Goal: Contribute content: Contribute content

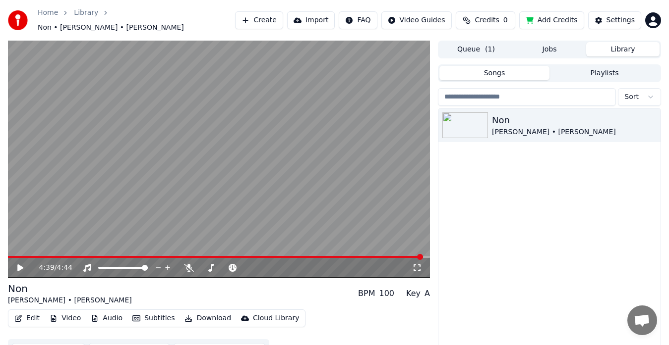
click at [21, 265] on icon at bounding box center [20, 268] width 6 height 7
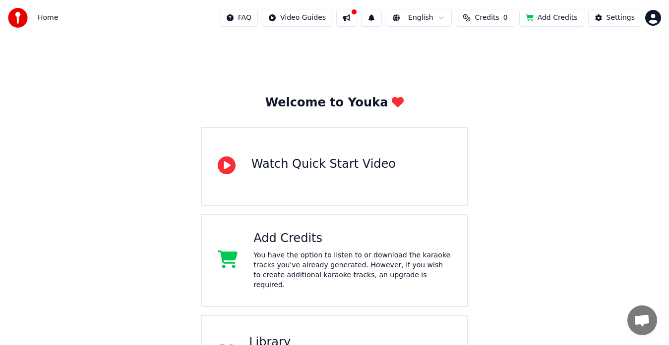
click at [282, 335] on div "Library" at bounding box center [350, 343] width 202 height 16
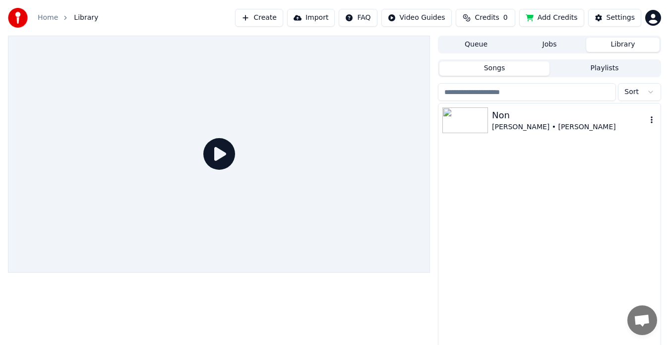
click at [652, 122] on icon "button" at bounding box center [651, 119] width 2 height 7
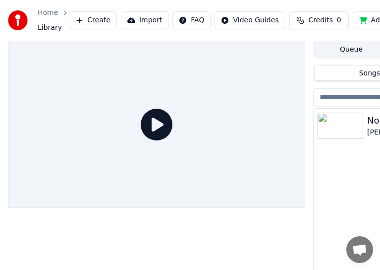
drag, startPoint x: 371, startPoint y: 126, endPoint x: 284, endPoint y: 149, distance: 89.8
click at [284, 149] on div "Queue Jobs Library Songs Playlists Sort Non Irvin Blais • Michèle Pinette" at bounding box center [190, 176] width 380 height 270
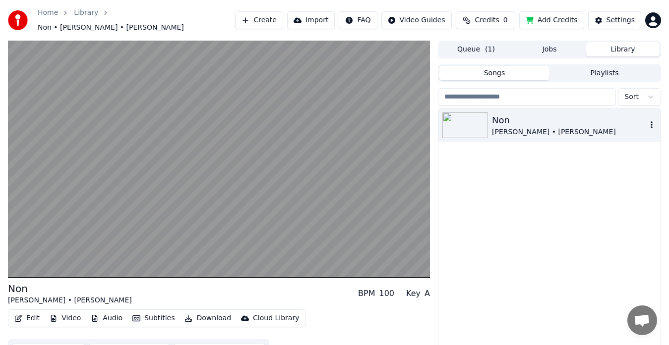
click at [651, 121] on icon "button" at bounding box center [651, 125] width 10 height 8
click at [651, 122] on icon "button" at bounding box center [651, 124] width 2 height 7
drag, startPoint x: 552, startPoint y: 125, endPoint x: 543, endPoint y: 147, distance: 23.8
click at [552, 159] on div "Non Irvin Blais • Michèle Pinette" at bounding box center [549, 238] width 222 height 258
drag, startPoint x: 504, startPoint y: 118, endPoint x: 500, endPoint y: 168, distance: 50.2
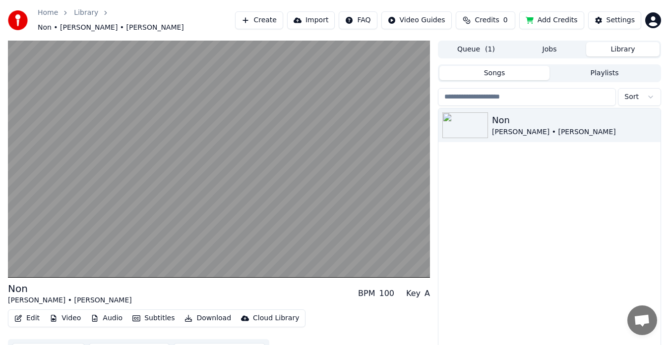
click at [504, 181] on div "Non Irvin Blais • Michèle Pinette" at bounding box center [549, 238] width 222 height 258
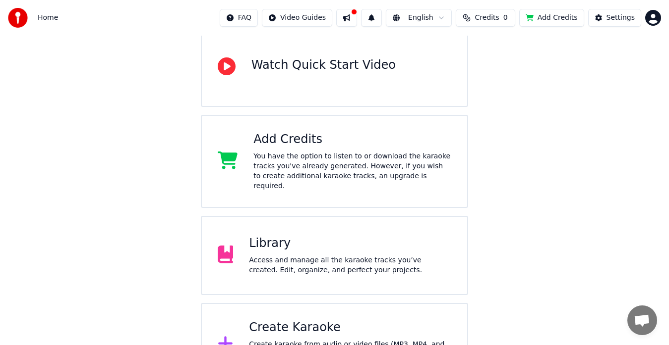
scroll to position [130, 0]
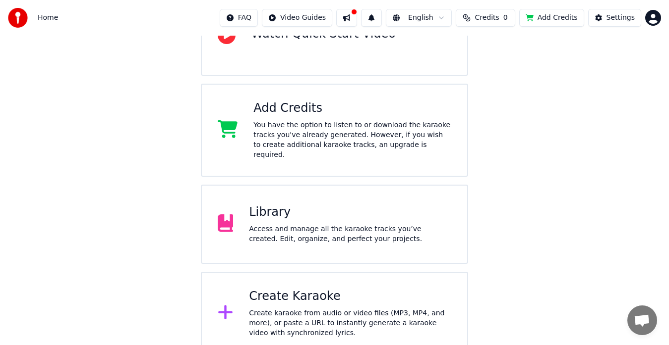
click at [269, 225] on div "Access and manage all the karaoke tracks you’ve created. Edit, organize, and pe…" at bounding box center [350, 235] width 202 height 20
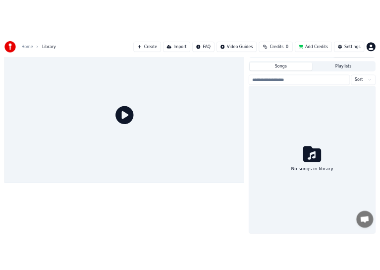
scroll to position [17, 0]
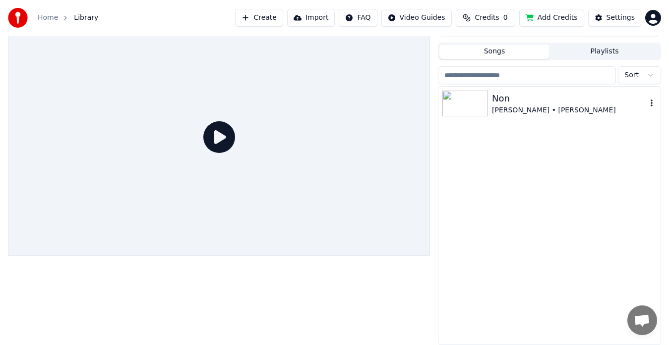
click at [528, 104] on div "Non" at bounding box center [569, 99] width 155 height 14
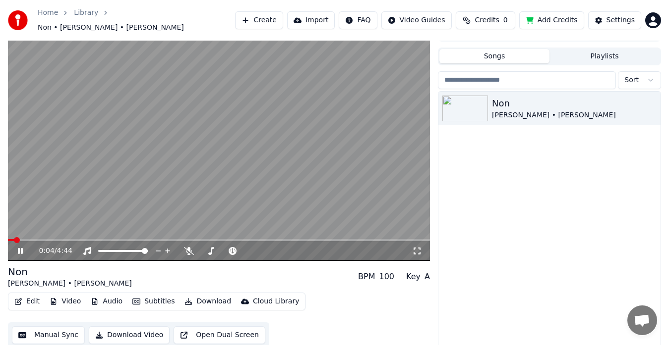
click at [548, 213] on div "Non [PERSON_NAME] • [PERSON_NAME]" at bounding box center [549, 221] width 222 height 258
click at [252, 153] on video at bounding box center [219, 142] width 422 height 237
click at [253, 144] on video at bounding box center [219, 142] width 422 height 237
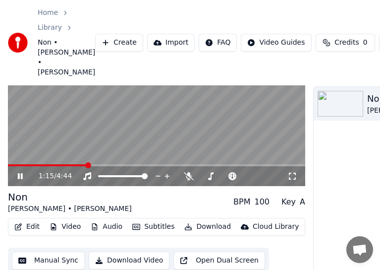
scroll to position [92, 0]
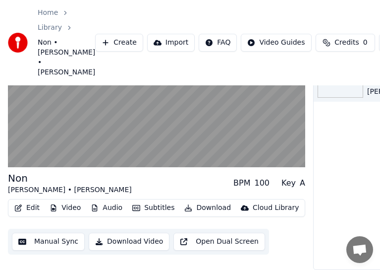
click at [177, 233] on button "Open Dual Screen" at bounding box center [219, 241] width 92 height 18
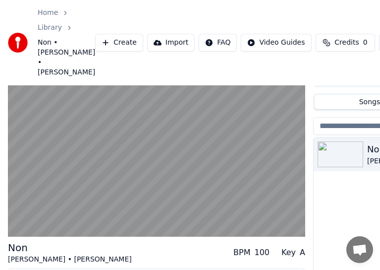
scroll to position [0, 0]
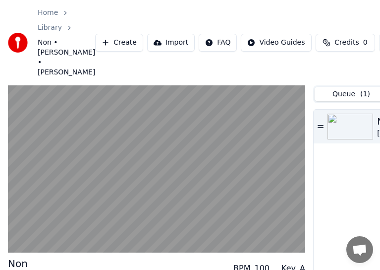
click at [346, 92] on button "Queue ( 1 )" at bounding box center [351, 94] width 73 height 14
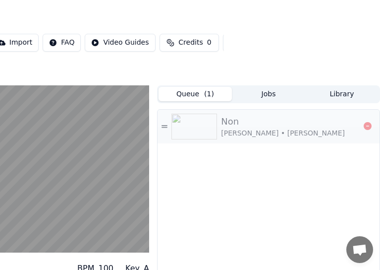
scroll to position [0, 107]
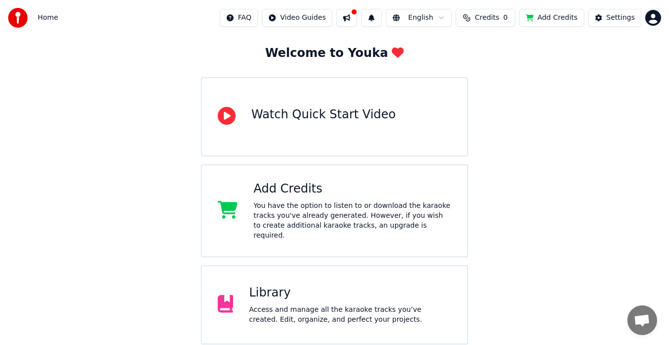
scroll to position [130, 0]
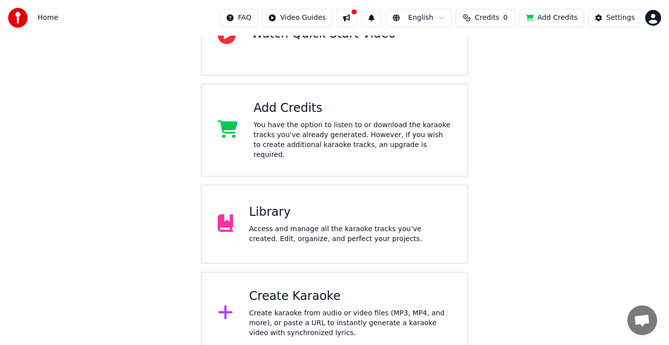
click at [270, 225] on div "Access and manage all the karaoke tracks you’ve created. Edit, organize, and pe…" at bounding box center [350, 235] width 202 height 20
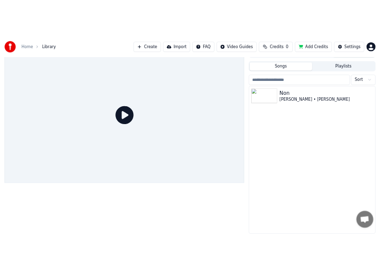
scroll to position [47, 0]
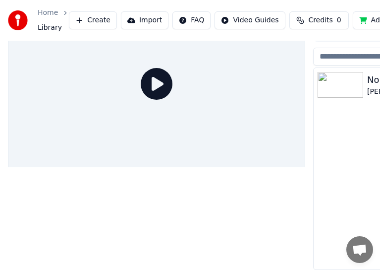
drag, startPoint x: 372, startPoint y: 79, endPoint x: 354, endPoint y: 72, distance: 19.1
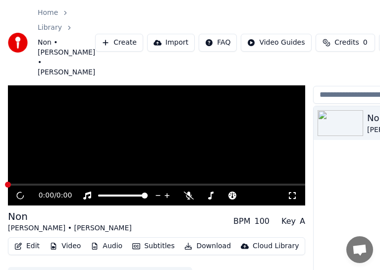
scroll to position [92, 0]
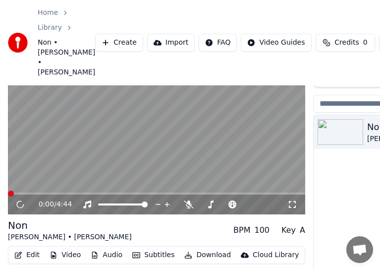
scroll to position [34, 0]
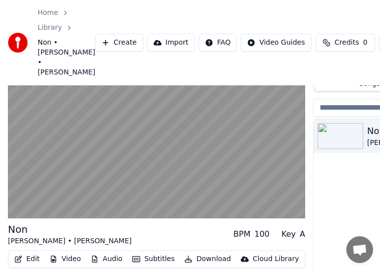
drag, startPoint x: 367, startPoint y: 134, endPoint x: 342, endPoint y: 132, distance: 24.8
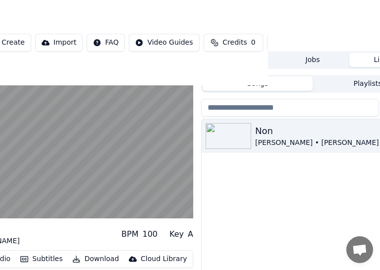
scroll to position [34, 156]
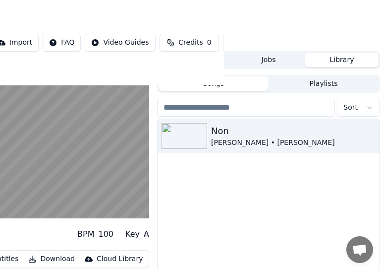
drag, startPoint x: 365, startPoint y: 135, endPoint x: 357, endPoint y: 151, distance: 17.7
click at [364, 157] on div "Non Irvin Blais • Michèle Pinette" at bounding box center [269, 219] width 222 height 201
drag, startPoint x: 231, startPoint y: 136, endPoint x: 305, endPoint y: 166, distance: 79.8
click at [303, 167] on div "Non Irvin Blais • Michèle Pinette" at bounding box center [269, 219] width 222 height 201
drag, startPoint x: 248, startPoint y: 136, endPoint x: 276, endPoint y: 139, distance: 27.4
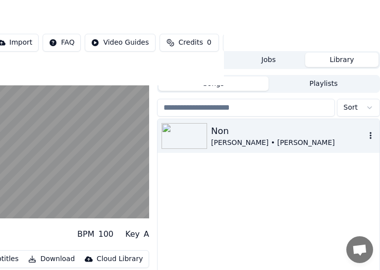
click at [276, 139] on div "Non Irvin Blais • Michèle Pinette" at bounding box center [288, 136] width 155 height 24
click at [371, 134] on icon "button" at bounding box center [371, 135] width 2 height 7
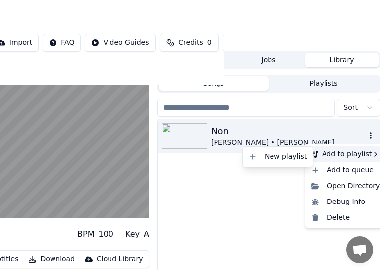
click at [372, 153] on icon at bounding box center [376, 154] width 8 height 8
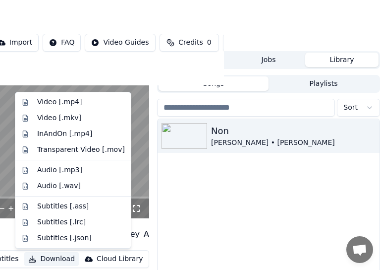
click at [45, 258] on button "Download" at bounding box center [51, 259] width 55 height 14
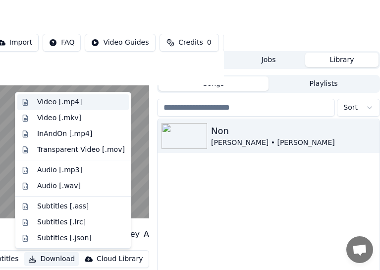
click at [61, 101] on div "Video [.mp4]" at bounding box center [59, 102] width 45 height 10
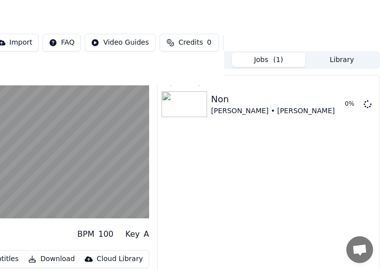
click at [326, 170] on div "Export [.mp4] Non Irvin Blais • Michèle Pinette 0 %" at bounding box center [268, 189] width 223 height 229
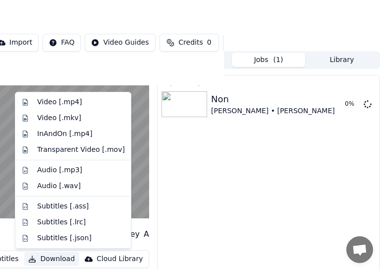
click at [51, 257] on button "Download" at bounding box center [51, 259] width 55 height 14
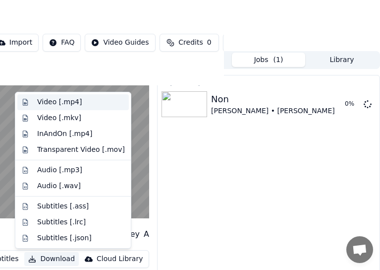
click at [44, 100] on div "Video [.mp4]" at bounding box center [59, 102] width 45 height 10
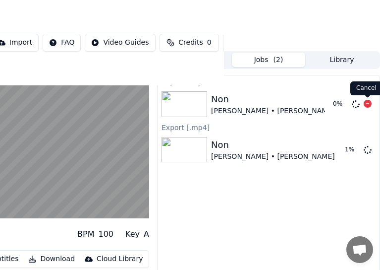
click at [367, 104] on icon at bounding box center [368, 104] width 8 height 8
click at [367, 102] on icon at bounding box center [368, 104] width 8 height 8
click at [223, 41] on button "Add Credits" at bounding box center [255, 43] width 65 height 18
click at [291, 209] on div "Export [.mp4] Non Irvin Blais • Michèle Pinette Export [.mp4] Non Irvin Blais •…" at bounding box center [268, 189] width 223 height 229
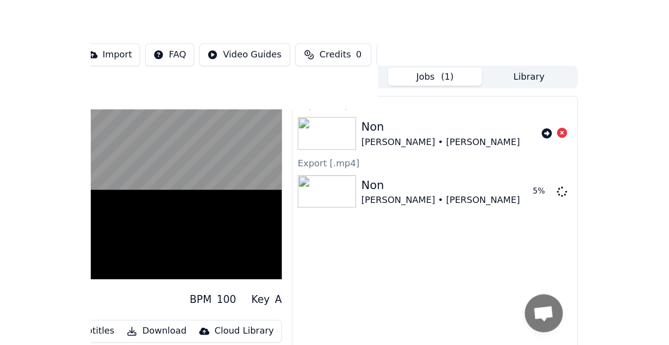
scroll to position [15, 0]
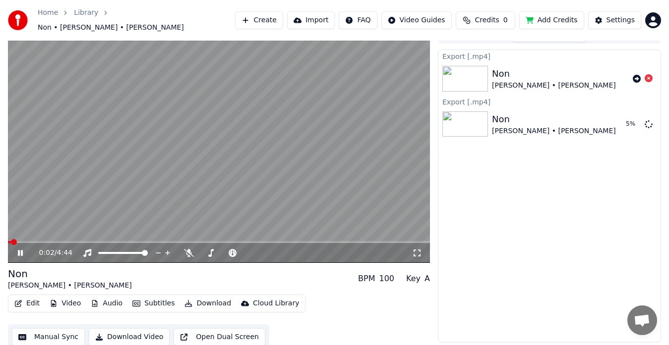
click at [11, 241] on span at bounding box center [9, 242] width 3 height 2
click at [21, 249] on icon at bounding box center [27, 253] width 23 height 8
click at [8, 239] on span at bounding box center [11, 242] width 6 height 6
click at [19, 250] on icon at bounding box center [20, 253] width 6 height 7
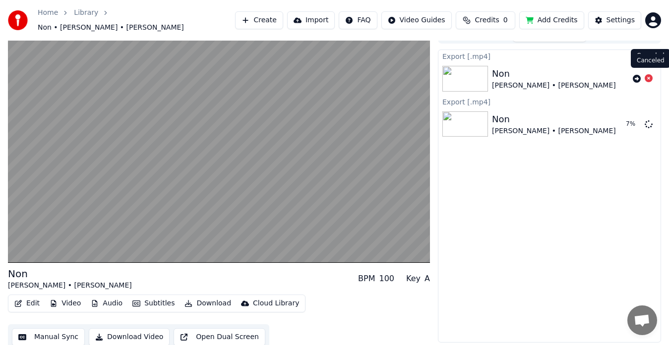
click at [647, 74] on icon at bounding box center [648, 78] width 8 height 8
click at [501, 126] on div "Irvin Blais • Michèle Pinette" at bounding box center [554, 131] width 124 height 10
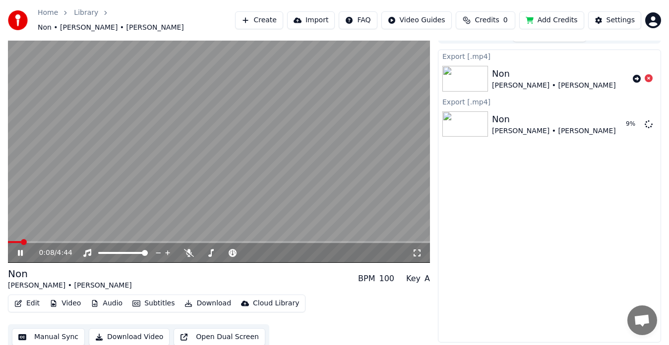
click at [20, 249] on icon at bounding box center [27, 253] width 23 height 8
click at [501, 118] on div "Non" at bounding box center [554, 120] width 124 height 14
click at [8, 241] on span at bounding box center [11, 242] width 6 height 6
click at [18, 250] on icon at bounding box center [20, 253] width 6 height 7
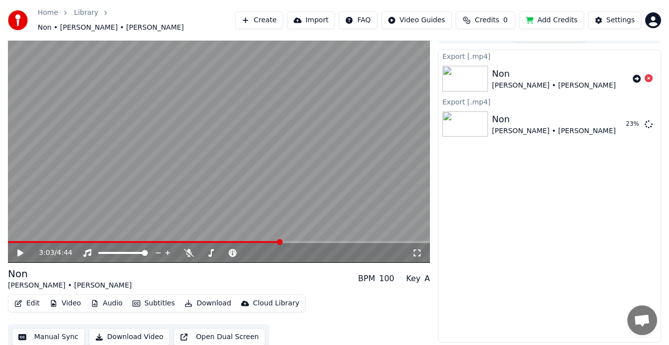
click at [19, 250] on icon at bounding box center [20, 253] width 6 height 7
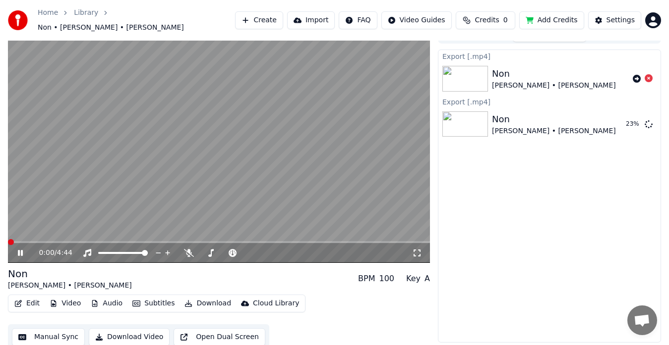
click at [8, 241] on span at bounding box center [8, 242] width 0 height 2
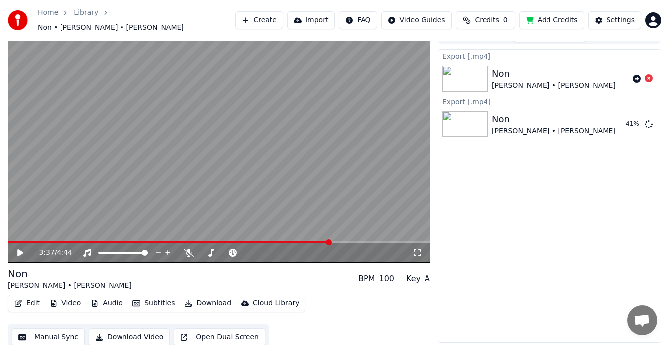
click at [19, 250] on icon at bounding box center [20, 253] width 6 height 7
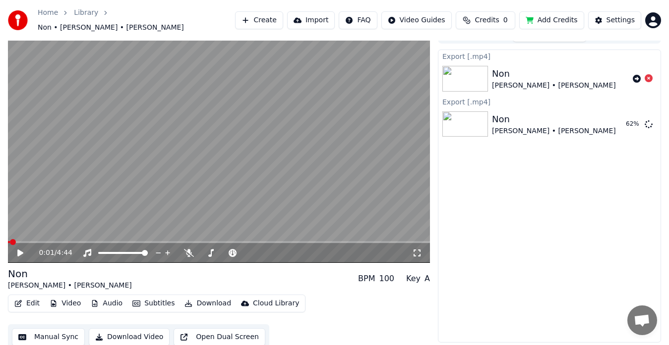
click at [18, 250] on icon at bounding box center [20, 253] width 6 height 7
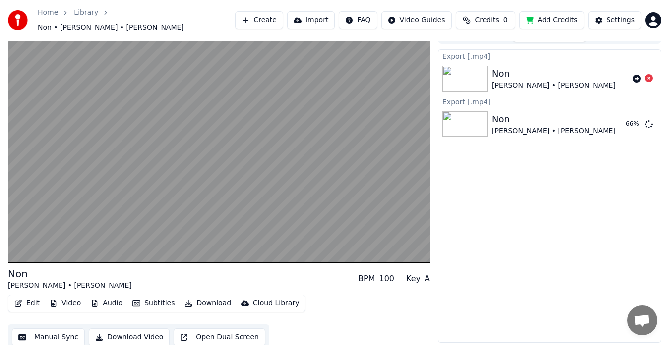
click at [541, 268] on div "Export [.mp4] Non Irvin Blais • Michèle Pinette Export [.mp4] Non Irvin Blais •…" at bounding box center [549, 196] width 223 height 293
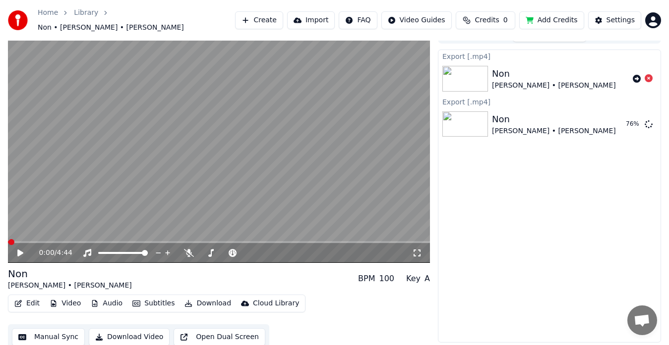
click at [21, 250] on icon at bounding box center [20, 253] width 6 height 7
click at [18, 250] on icon at bounding box center [20, 253] width 6 height 7
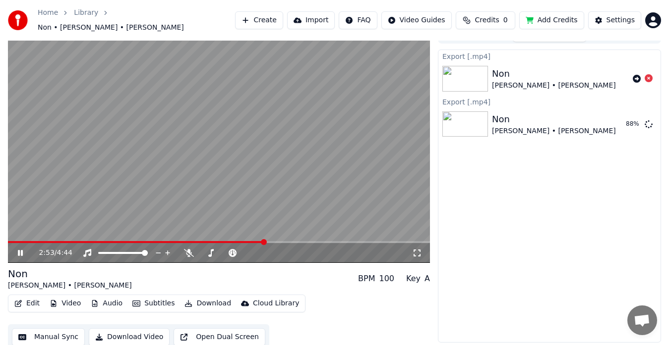
click at [265, 245] on span at bounding box center [264, 242] width 6 height 6
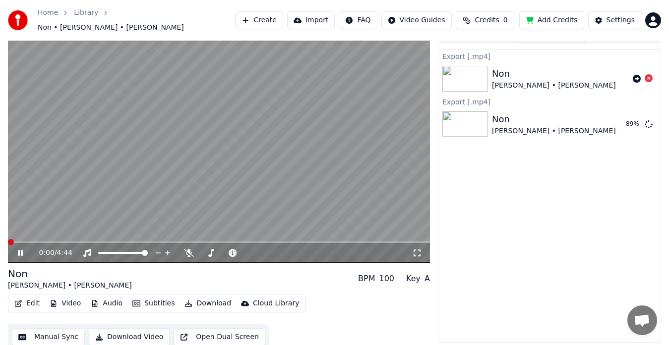
click at [8, 240] on span at bounding box center [11, 242] width 6 height 6
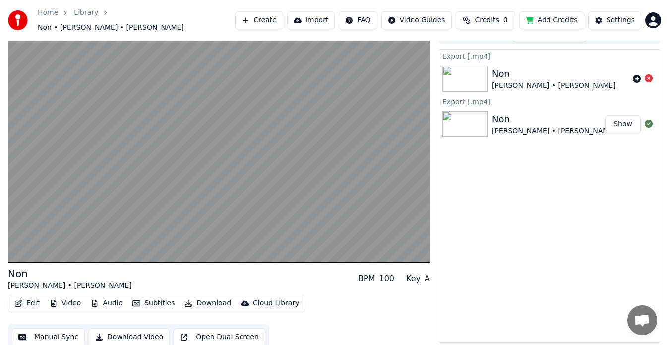
click at [619, 119] on button "Show" at bounding box center [623, 124] width 36 height 18
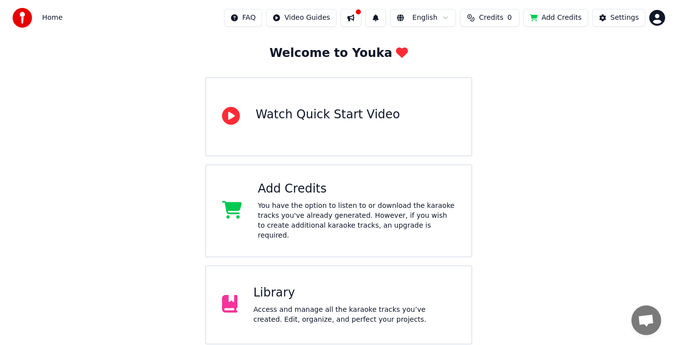
scroll to position [130, 0]
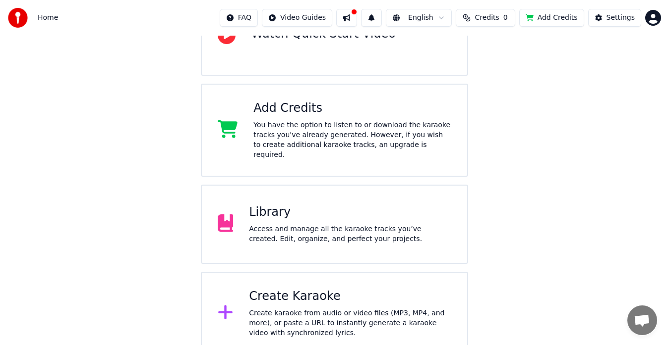
click at [302, 309] on div "Create karaoke from audio or video files (MP3, MP4, and more), or paste a URL t…" at bounding box center [350, 324] width 202 height 30
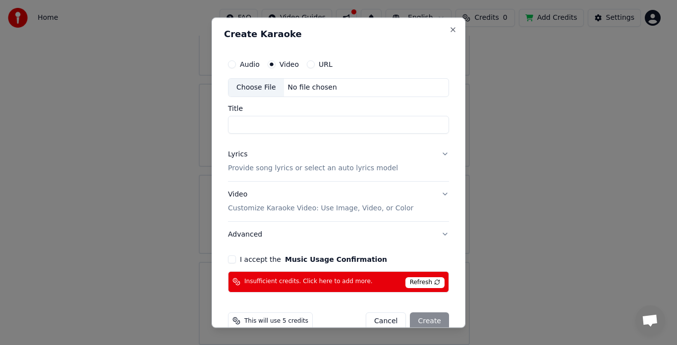
click at [430, 282] on span "Refresh" at bounding box center [424, 283] width 39 height 11
click at [423, 280] on span "Refresh" at bounding box center [424, 283] width 39 height 11
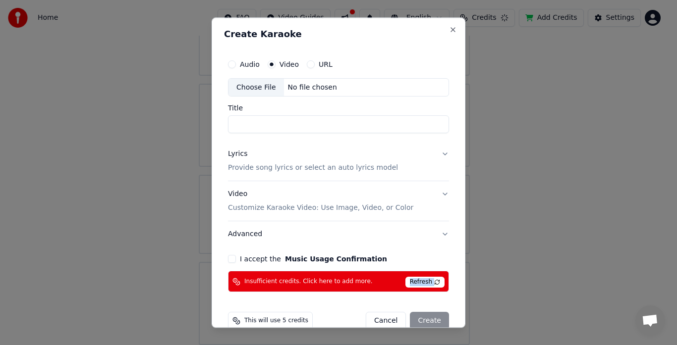
click at [427, 282] on span "Refresh" at bounding box center [424, 283] width 39 height 11
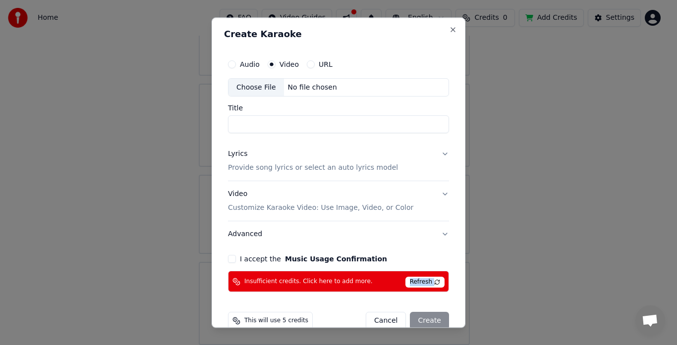
click at [427, 282] on span "Refresh" at bounding box center [424, 283] width 39 height 11
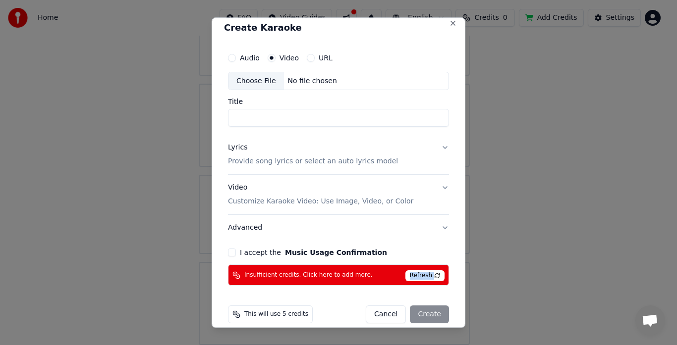
scroll to position [18, 0]
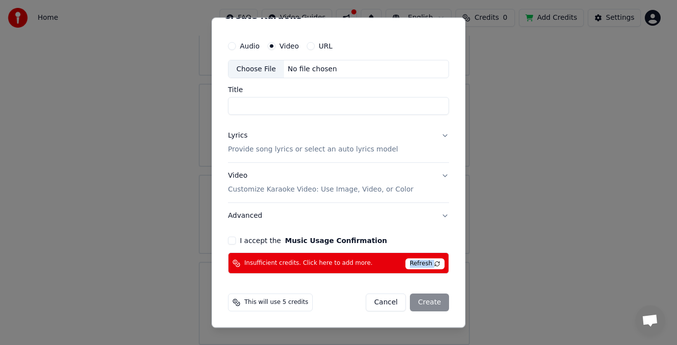
click at [230, 242] on button "I accept the Music Usage Confirmation" at bounding box center [232, 241] width 8 height 8
click at [432, 262] on span "Refresh" at bounding box center [424, 264] width 39 height 11
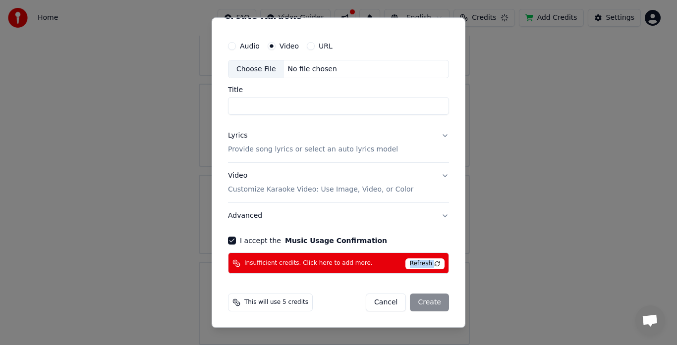
click at [432, 262] on span "Refresh" at bounding box center [424, 264] width 39 height 11
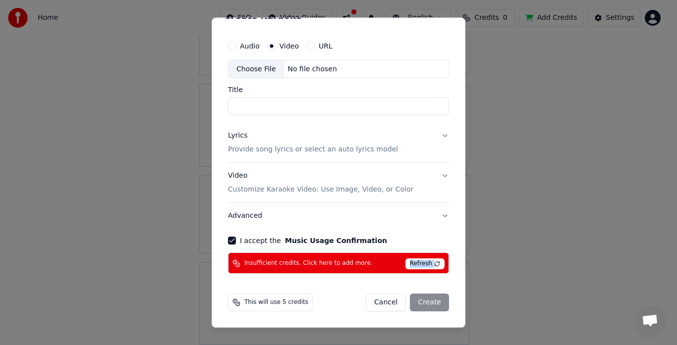
click at [447, 267] on div "Create Karaoke Audio Video URL Choose File No file chosen Title Lyrics Provide …" at bounding box center [339, 172] width 254 height 311
click at [430, 262] on span "Refresh" at bounding box center [424, 264] width 39 height 11
click at [426, 299] on div "Cancel Create" at bounding box center [407, 303] width 83 height 18
